Goal: Transaction & Acquisition: Purchase product/service

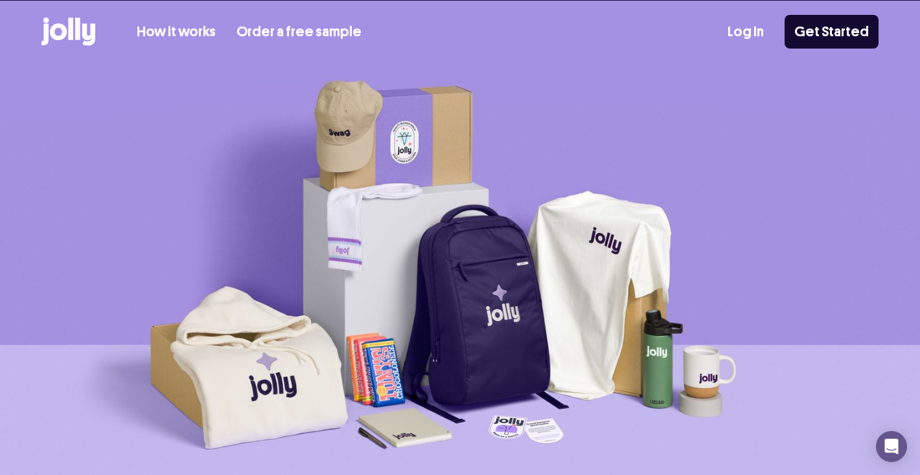
click at [187, 31] on link "How it works" at bounding box center [176, 31] width 79 height 21
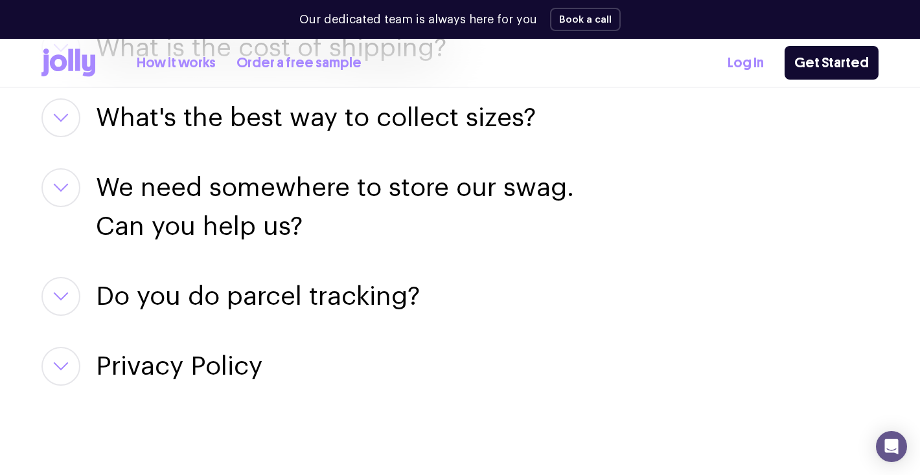
scroll to position [2690, 0]
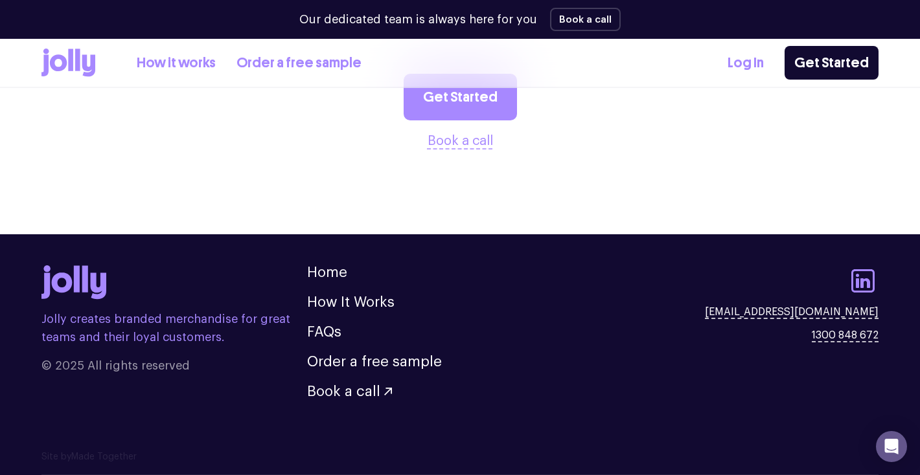
click at [74, 62] on icon at bounding box center [68, 63] width 54 height 28
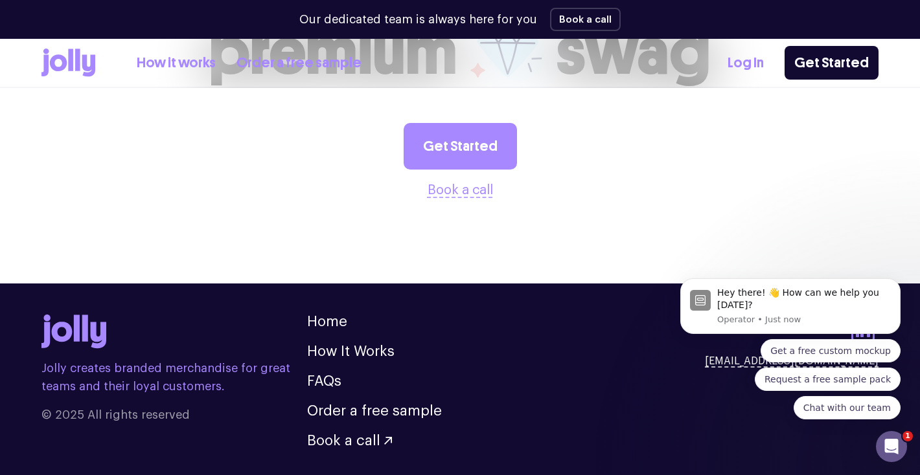
scroll to position [3597, 0]
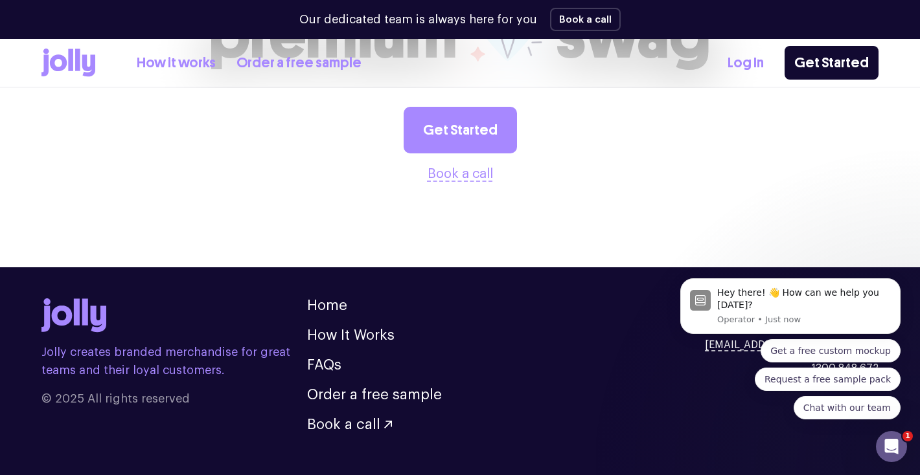
click at [207, 59] on link "How it works" at bounding box center [176, 62] width 79 height 21
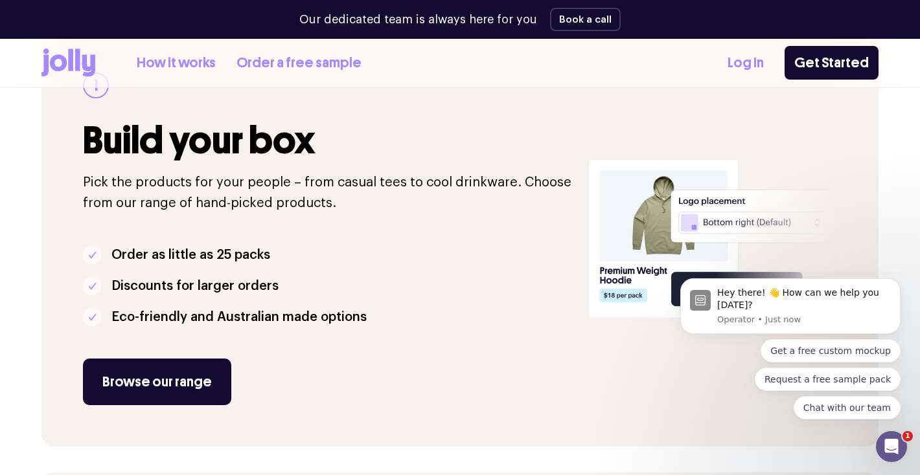
scroll to position [251, 0]
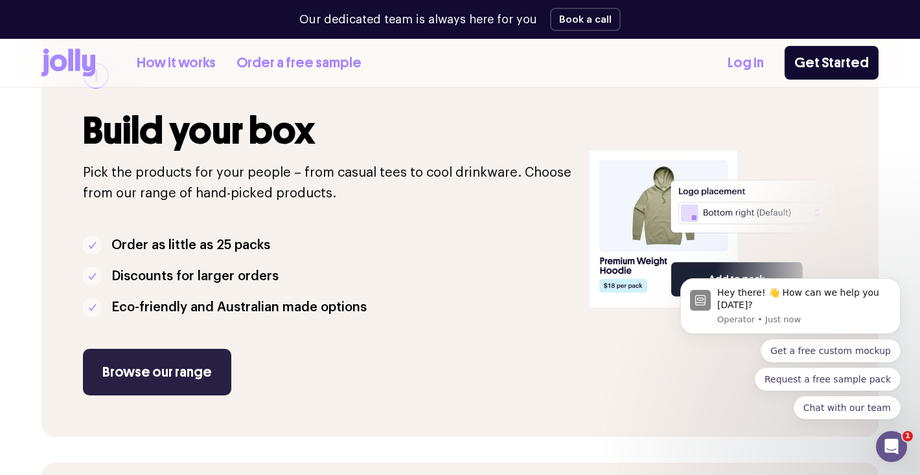
click at [204, 359] on link "Browse our range" at bounding box center [157, 372] width 148 height 47
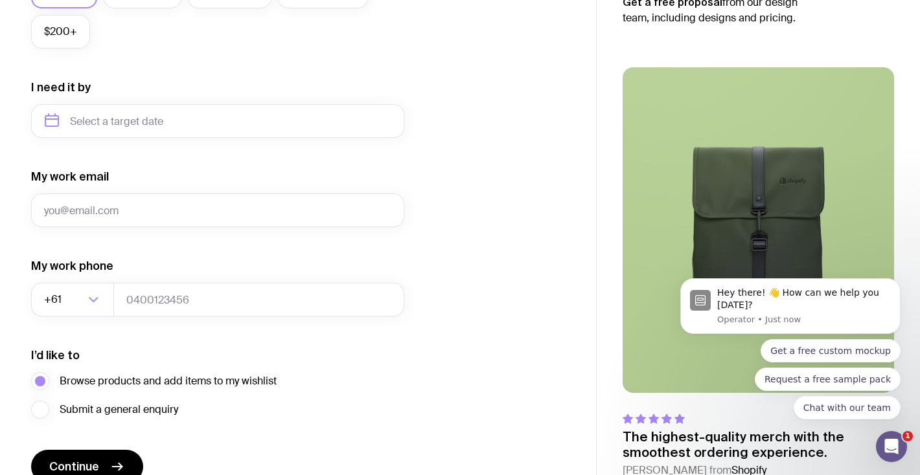
scroll to position [626, 0]
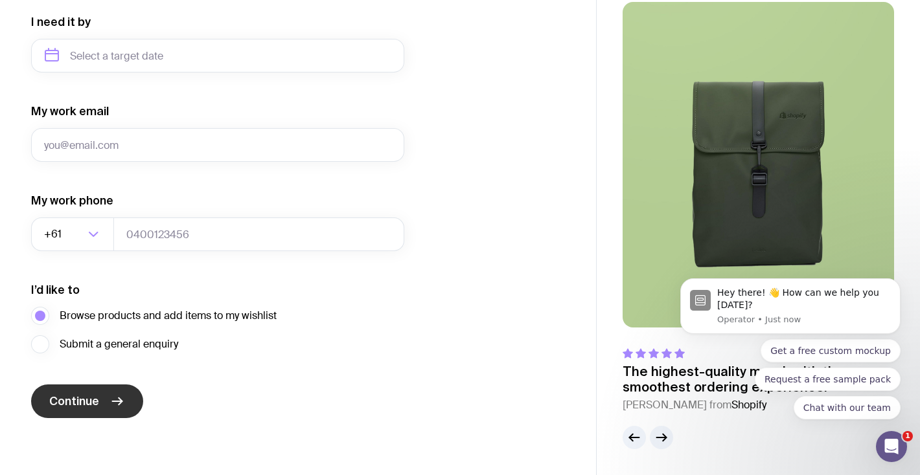
click at [126, 410] on button "Continue" at bounding box center [87, 402] width 112 height 34
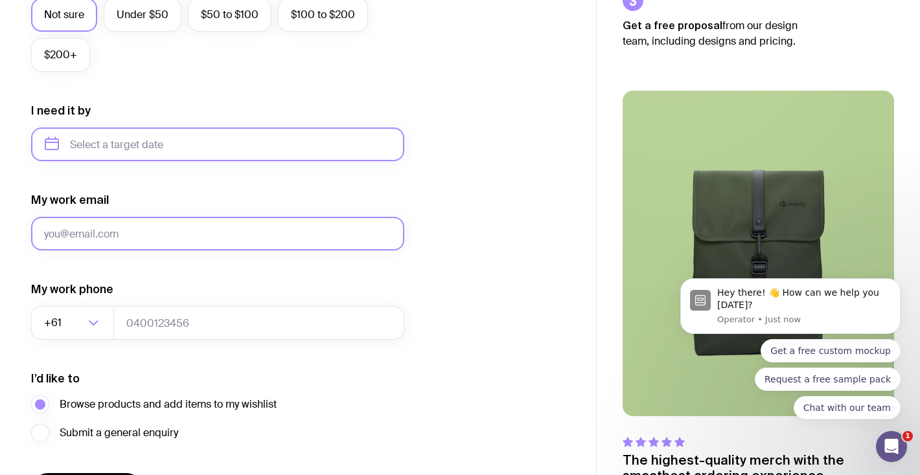
scroll to position [554, 0]
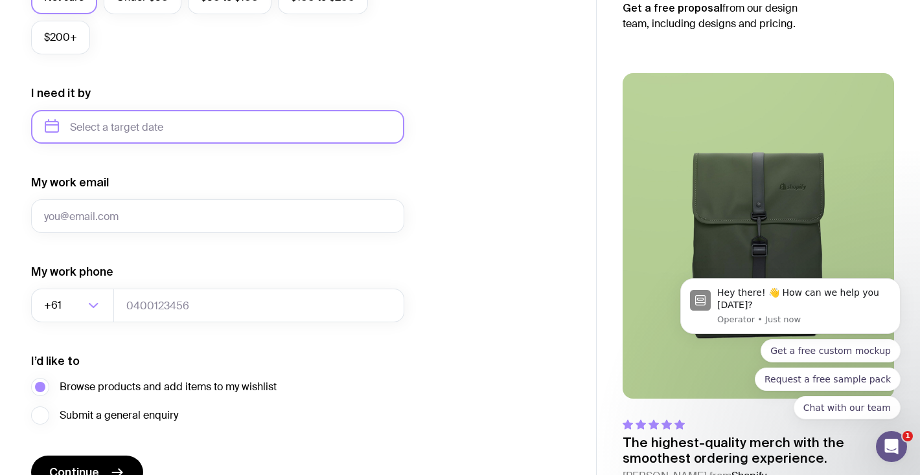
click at [196, 130] on input "text" at bounding box center [217, 127] width 373 height 34
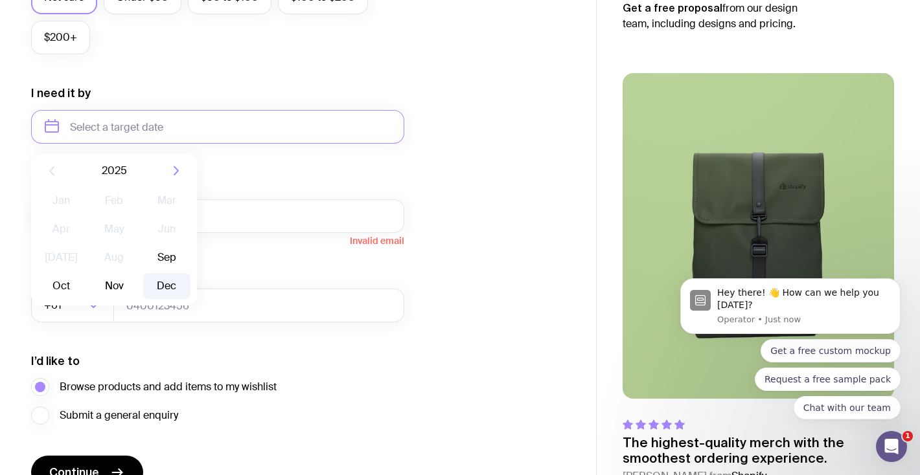
click at [166, 286] on button "Dec" at bounding box center [166, 286] width 47 height 26
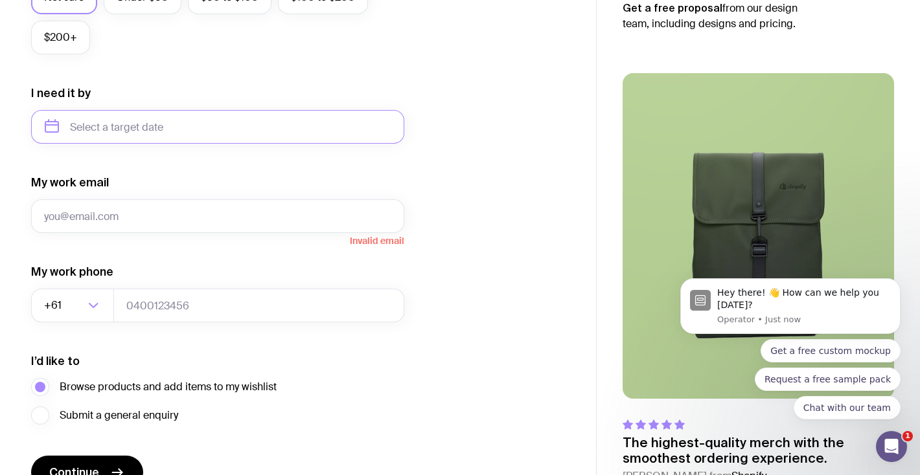
type input "December 2025"
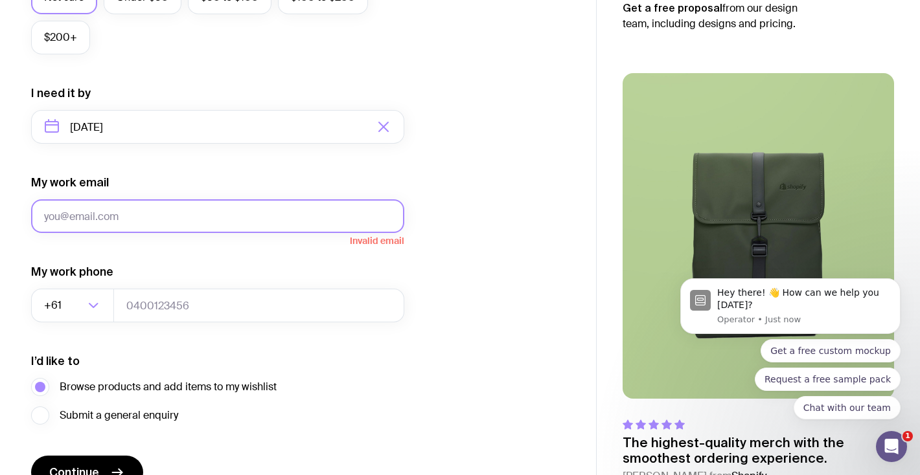
click at [255, 207] on input "My work email" at bounding box center [217, 216] width 373 height 34
type input "campbell@thewineycow.com.au"
type input "0410668864"
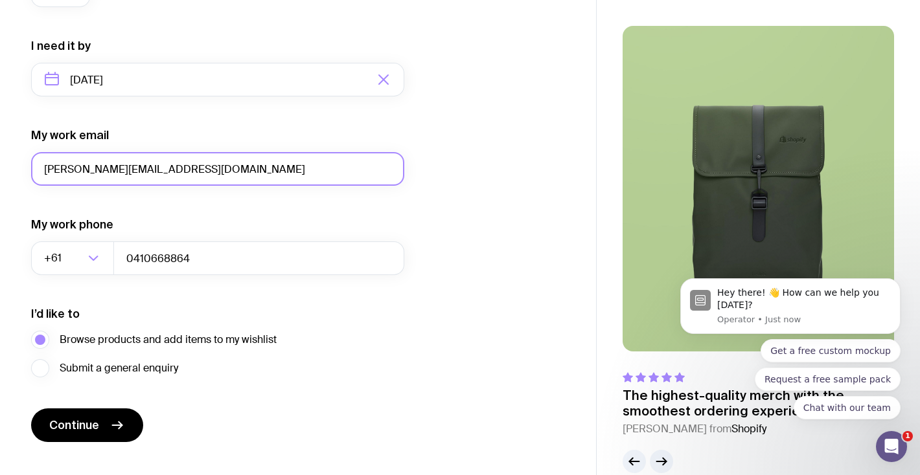
scroll to position [626, 0]
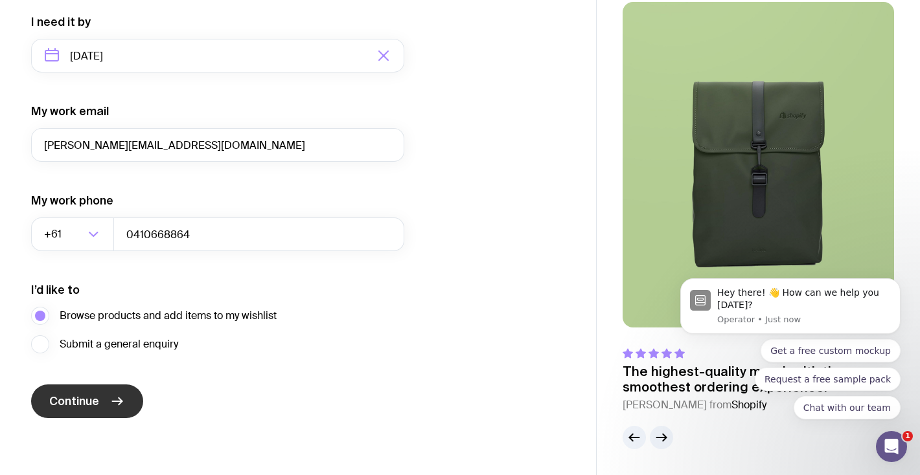
click at [106, 397] on button "Continue" at bounding box center [87, 402] width 112 height 34
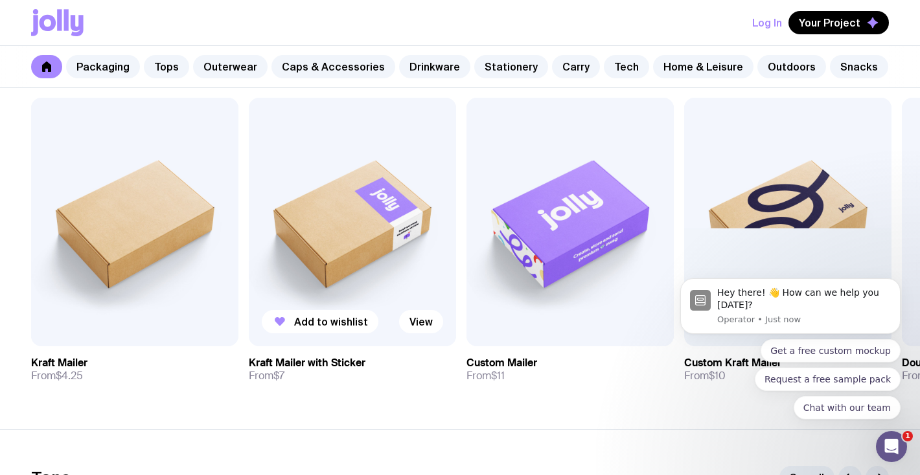
scroll to position [251, 0]
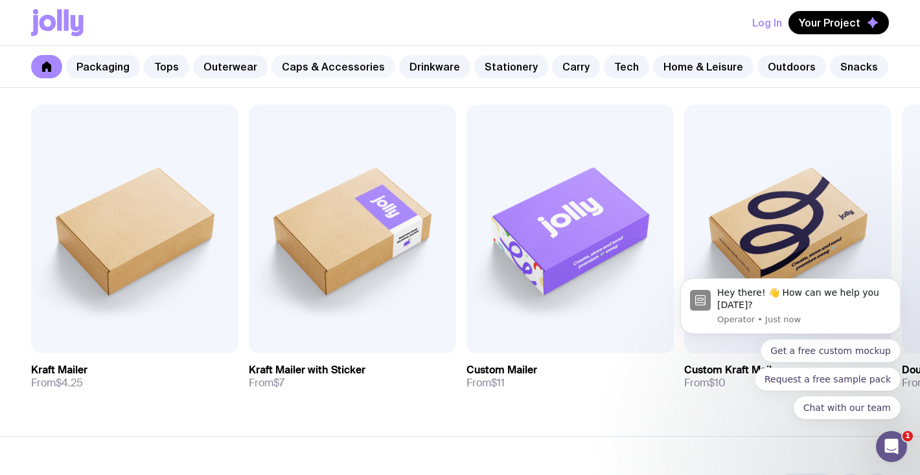
click at [335, 63] on link "Caps & Accessories" at bounding box center [333, 66] width 124 height 23
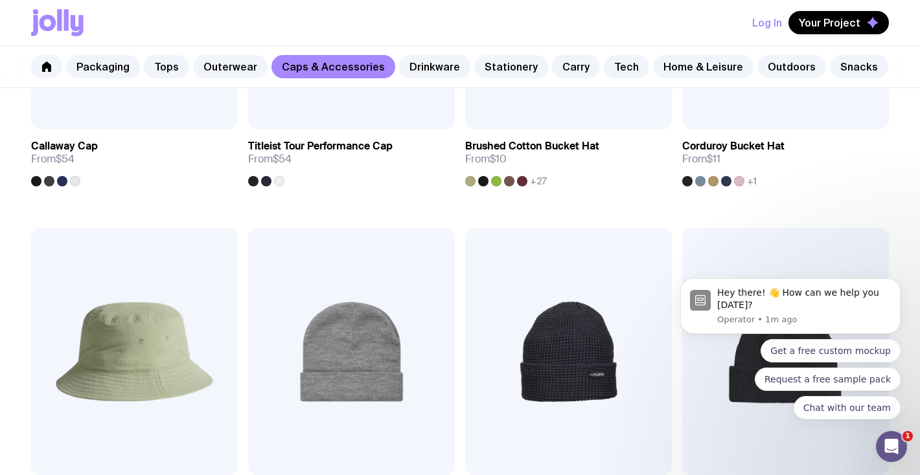
scroll to position [1011, 0]
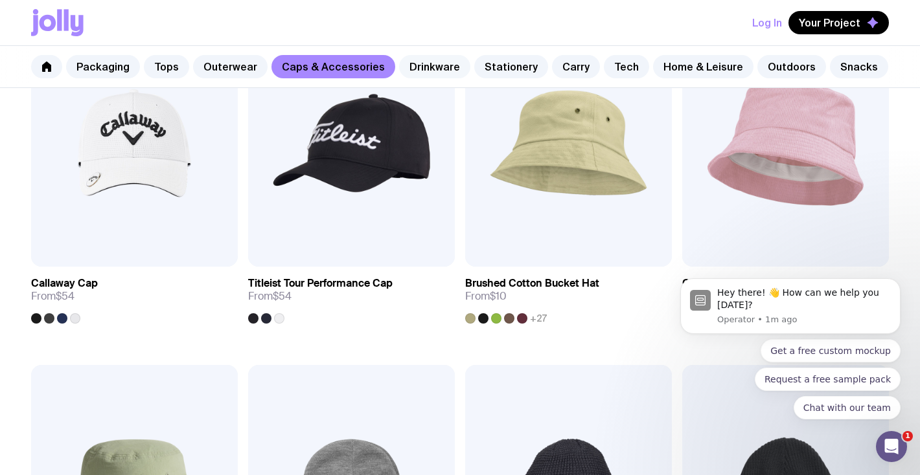
click at [427, 69] on link "Drinkware" at bounding box center [434, 66] width 71 height 23
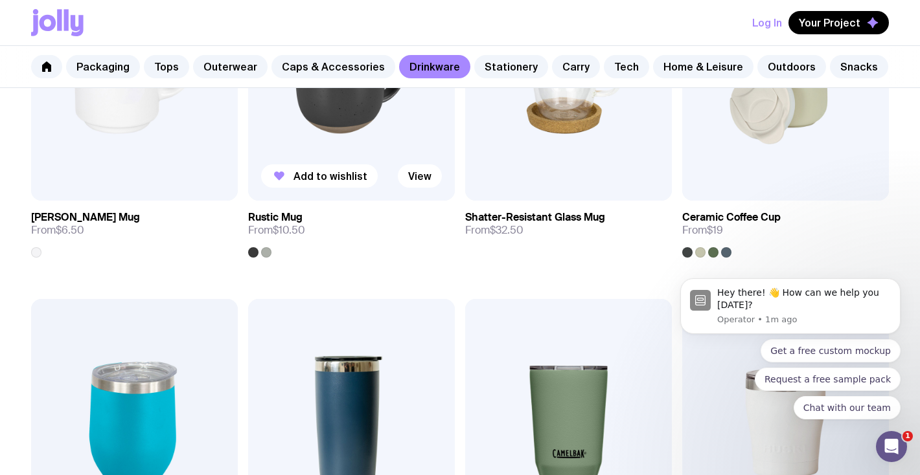
scroll to position [194, 0]
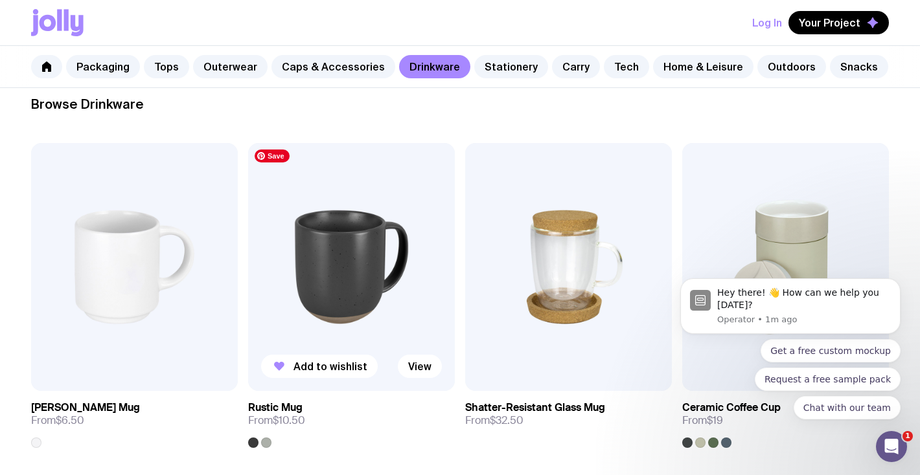
click at [357, 265] on img at bounding box center [351, 267] width 207 height 248
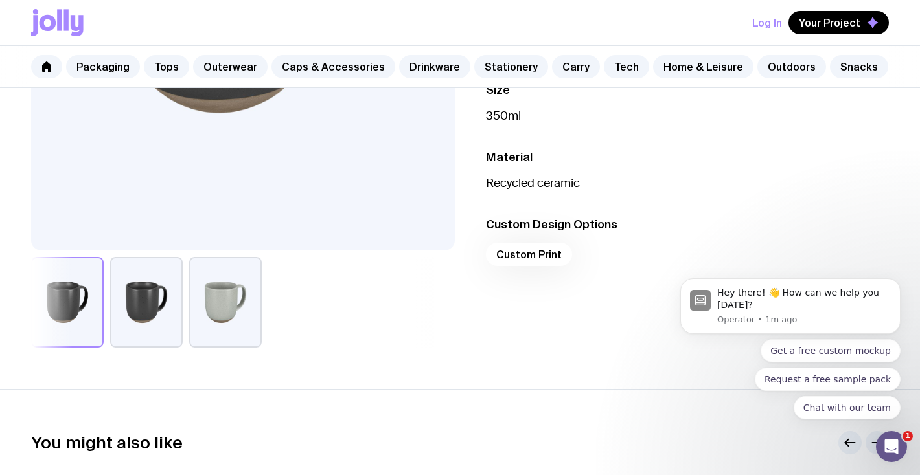
scroll to position [368, 0]
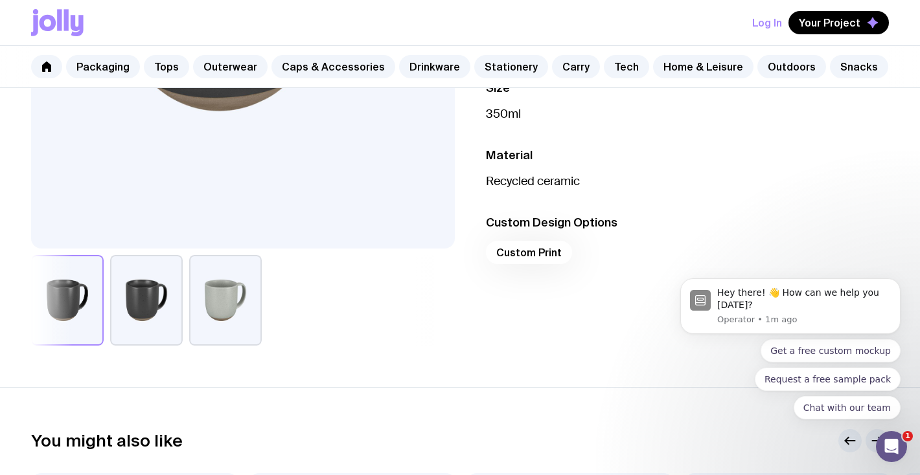
click at [141, 307] on button "button" at bounding box center [146, 300] width 73 height 91
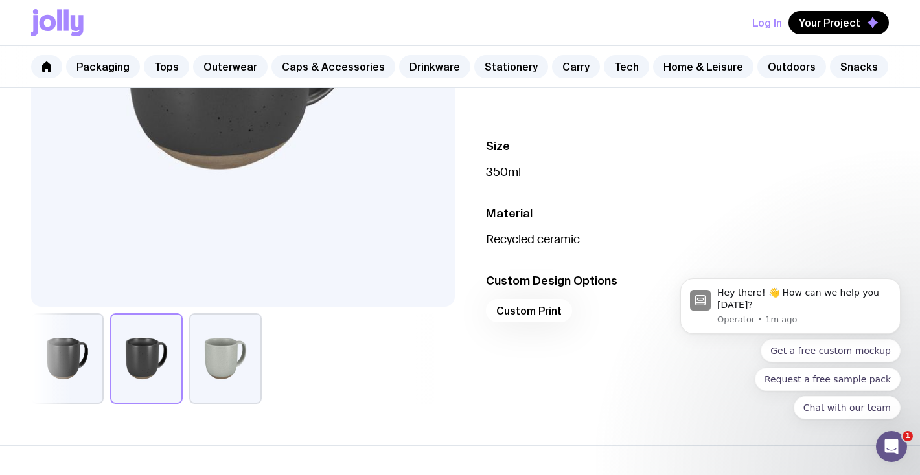
scroll to position [307, 0]
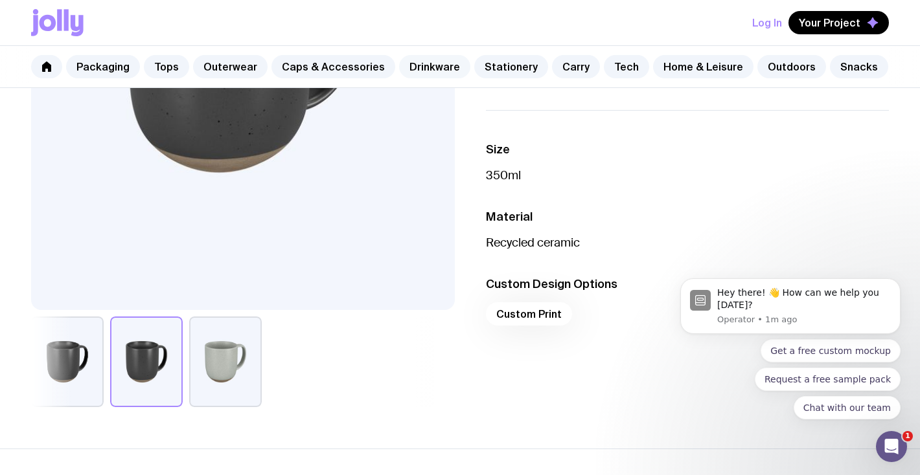
click at [422, 70] on link "Drinkware" at bounding box center [434, 66] width 71 height 23
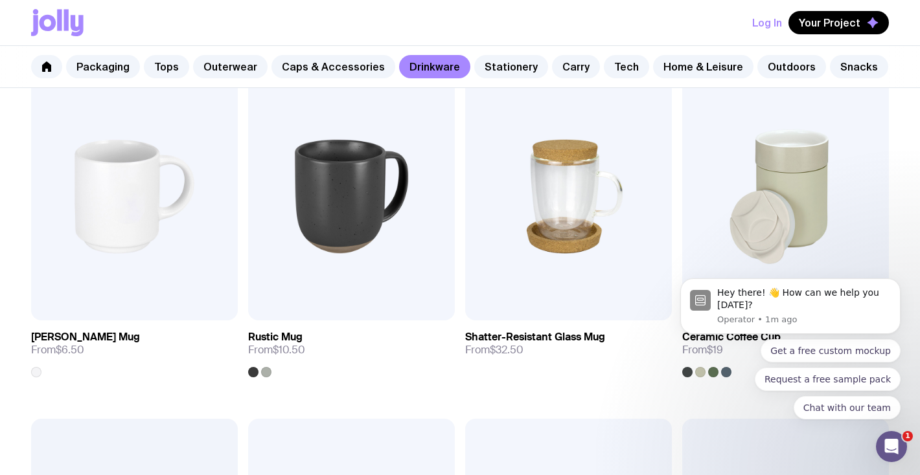
scroll to position [247, 0]
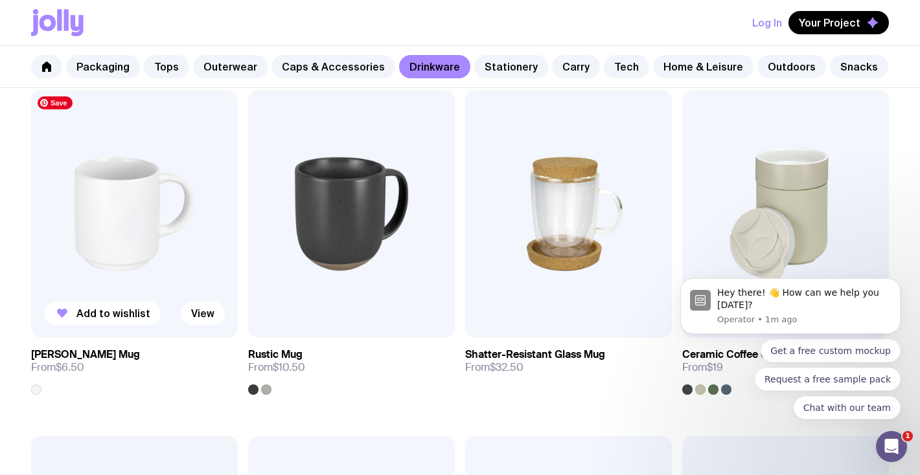
click at [101, 234] on img at bounding box center [134, 214] width 207 height 248
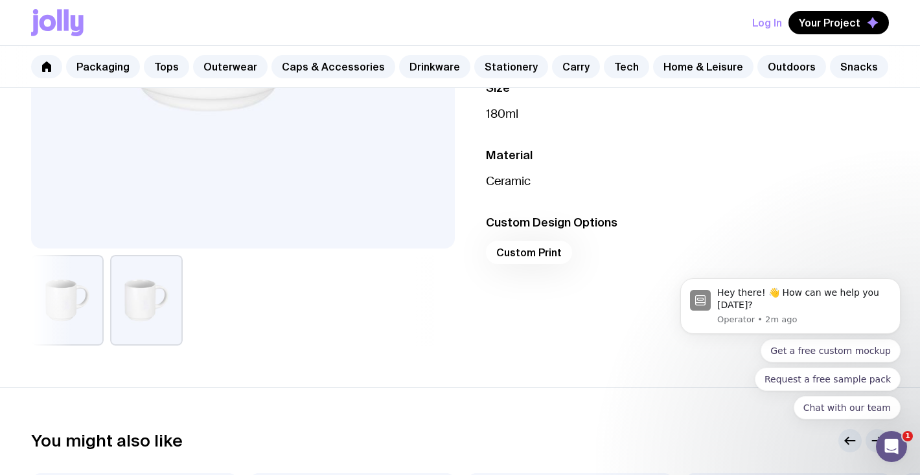
scroll to position [373, 0]
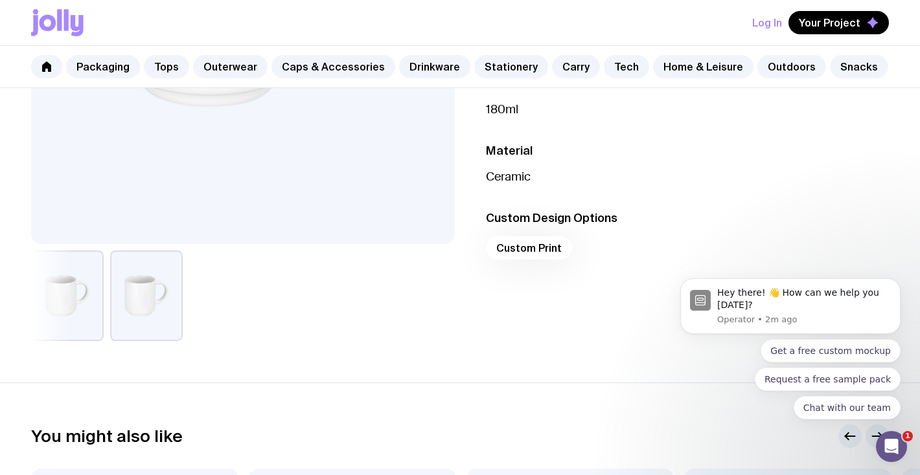
click at [536, 242] on div "Custom Print" at bounding box center [687, 251] width 403 height 31
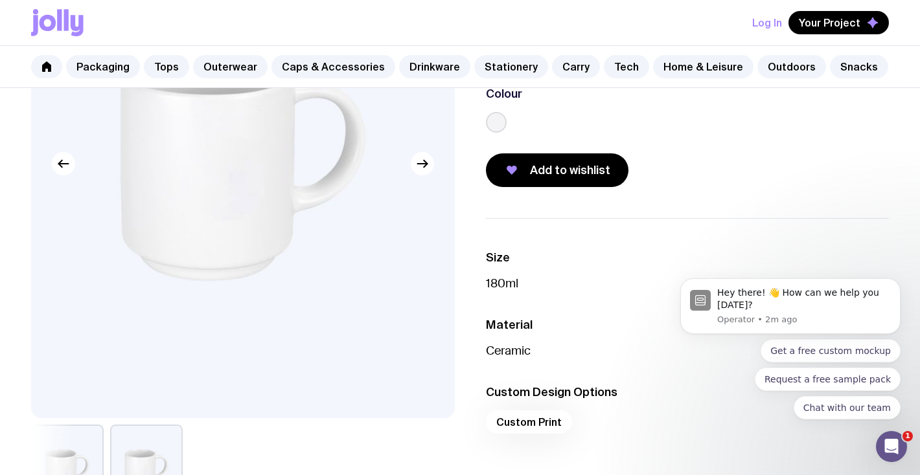
scroll to position [0, 0]
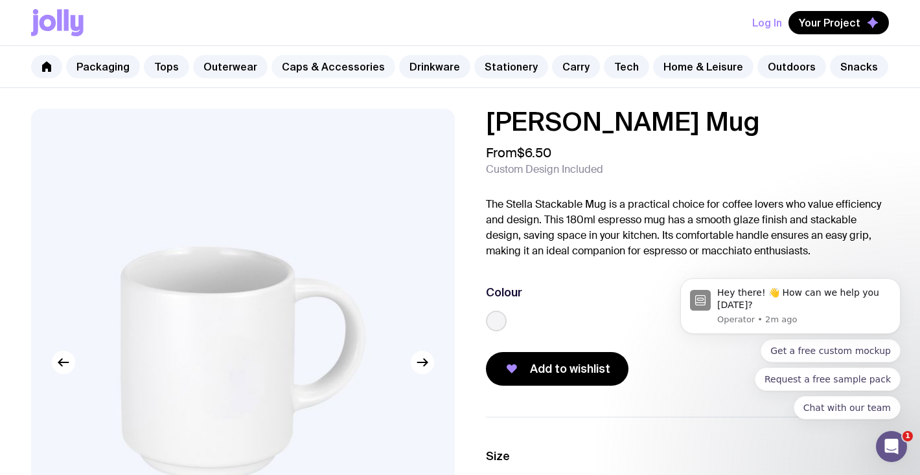
click at [320, 67] on link "Caps & Accessories" at bounding box center [333, 66] width 124 height 23
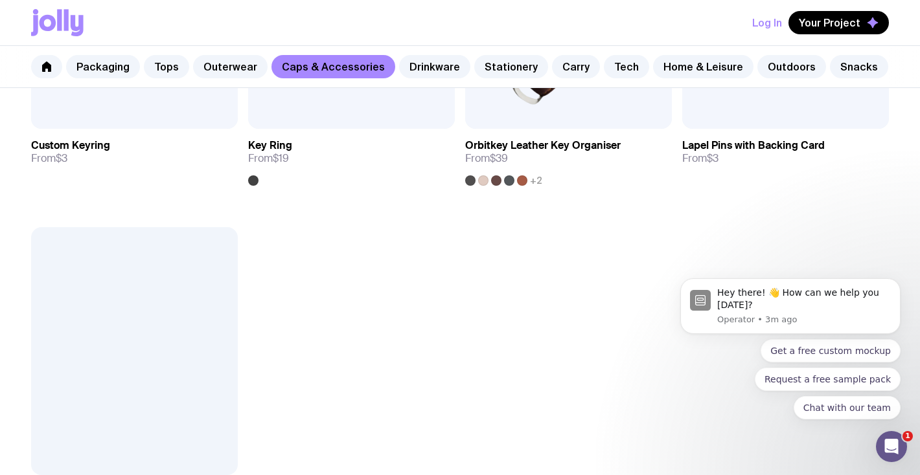
scroll to position [2205, 0]
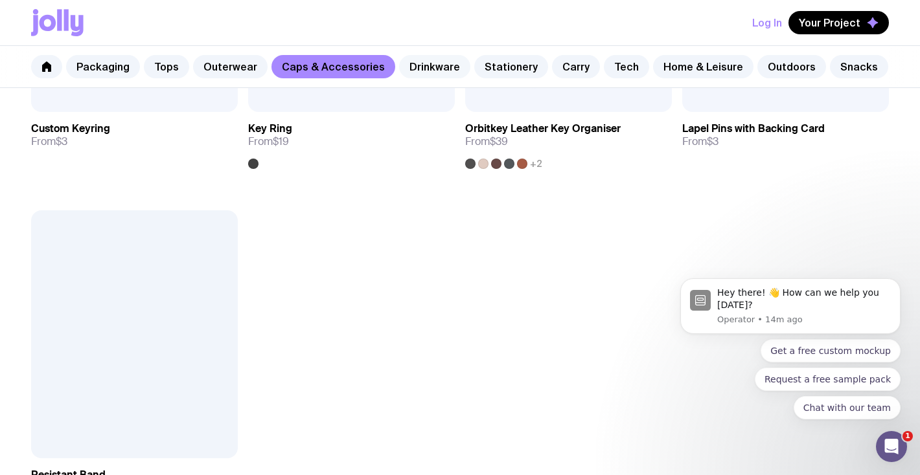
click at [423, 66] on link "Drinkware" at bounding box center [434, 66] width 71 height 23
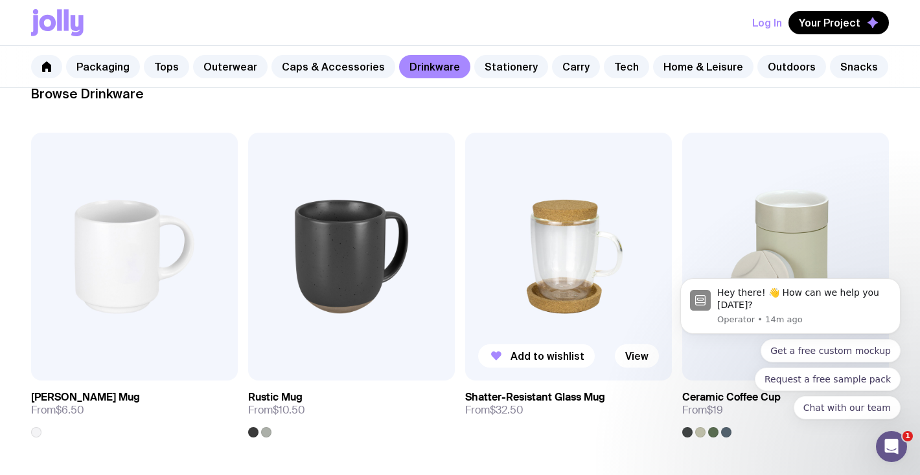
scroll to position [71, 0]
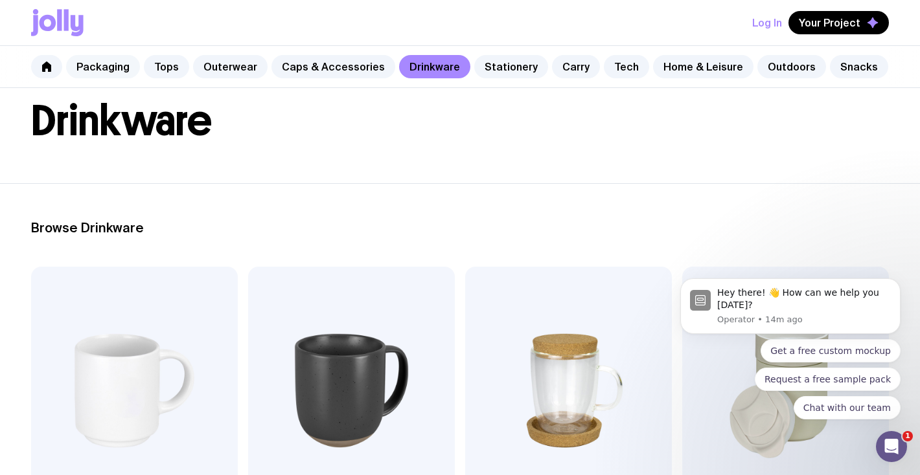
click at [111, 68] on link "Packaging" at bounding box center [103, 66] width 74 height 23
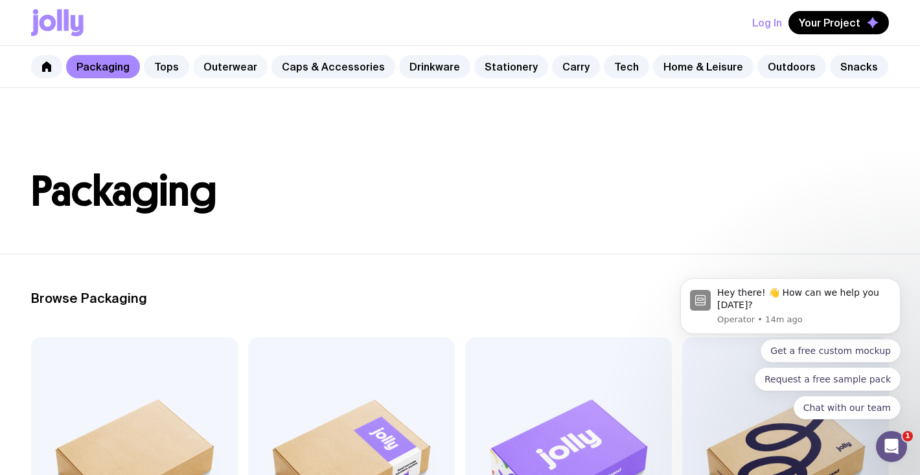
click at [221, 63] on link "Outerwear" at bounding box center [230, 66] width 74 height 23
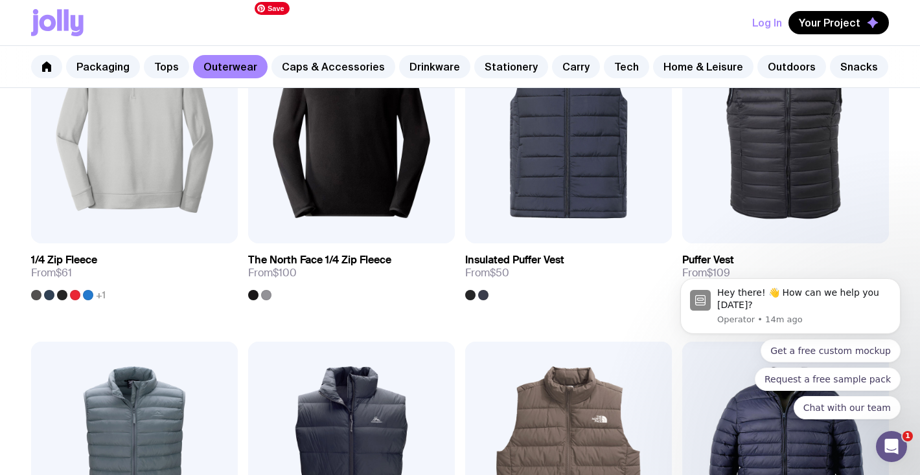
scroll to position [702, 0]
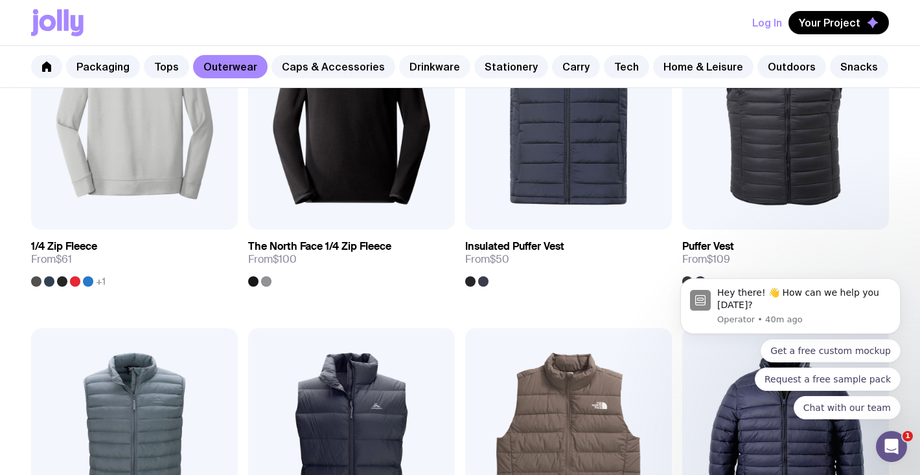
click at [429, 67] on link "Drinkware" at bounding box center [434, 66] width 71 height 23
